Goal: Task Accomplishment & Management: Complete application form

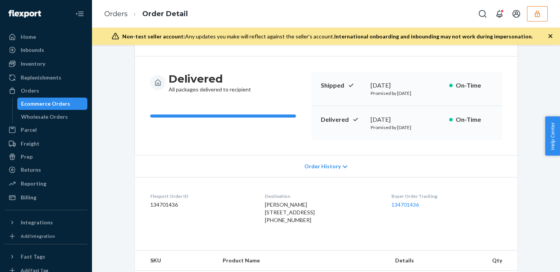
scroll to position [51, 0]
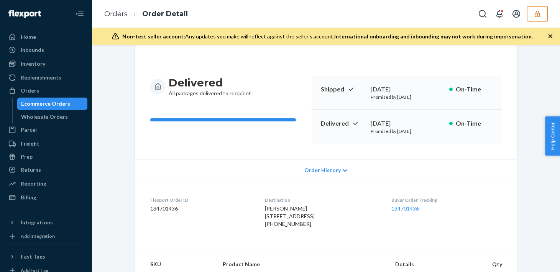
drag, startPoint x: 264, startPoint y: 216, endPoint x: 318, endPoint y: 229, distance: 55.8
click at [318, 227] on div "[PERSON_NAME] [STREET_ADDRESS] [PHONE_NUMBER]" at bounding box center [322, 215] width 114 height 23
copy span "[STREET_ADDRESS]"
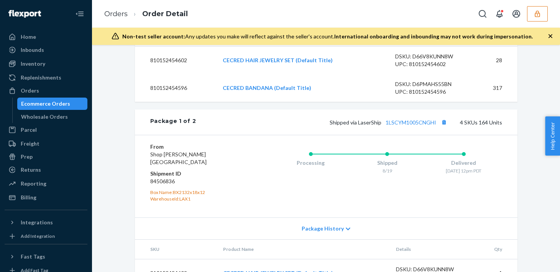
scroll to position [300, 0]
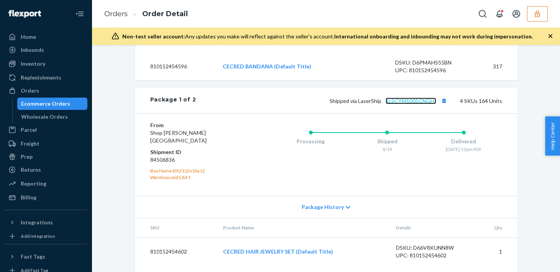
click at [410, 104] on link "1LSCYM1005CNGHI" at bounding box center [411, 100] width 51 height 7
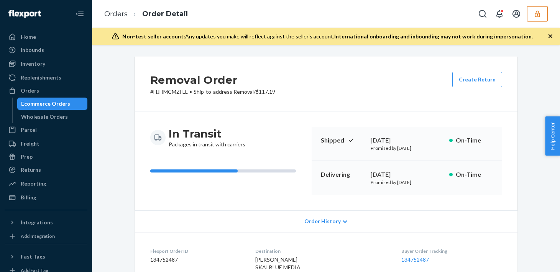
click at [61, 104] on div "Ecommerce Orders" at bounding box center [45, 104] width 49 height 8
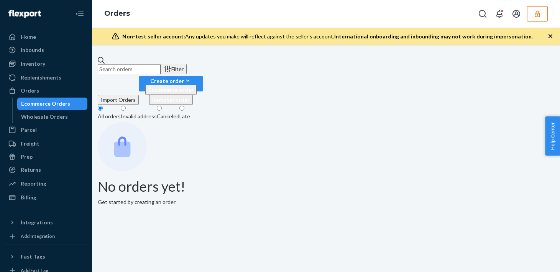
click at [59, 105] on div "Ecommerce Orders" at bounding box center [45, 104] width 49 height 8
click at [48, 40] on div "Home" at bounding box center [45, 36] width 81 height 11
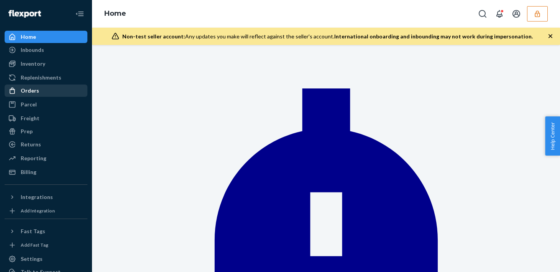
click at [42, 94] on div "Orders" at bounding box center [45, 90] width 81 height 11
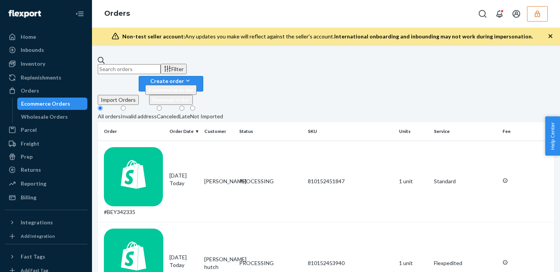
click at [197, 77] on div "Create order" at bounding box center [170, 81] width 51 height 8
click at [190, 97] on span "Removal order" at bounding box center [171, 99] width 38 height 7
